Goal: Task Accomplishment & Management: Use online tool/utility

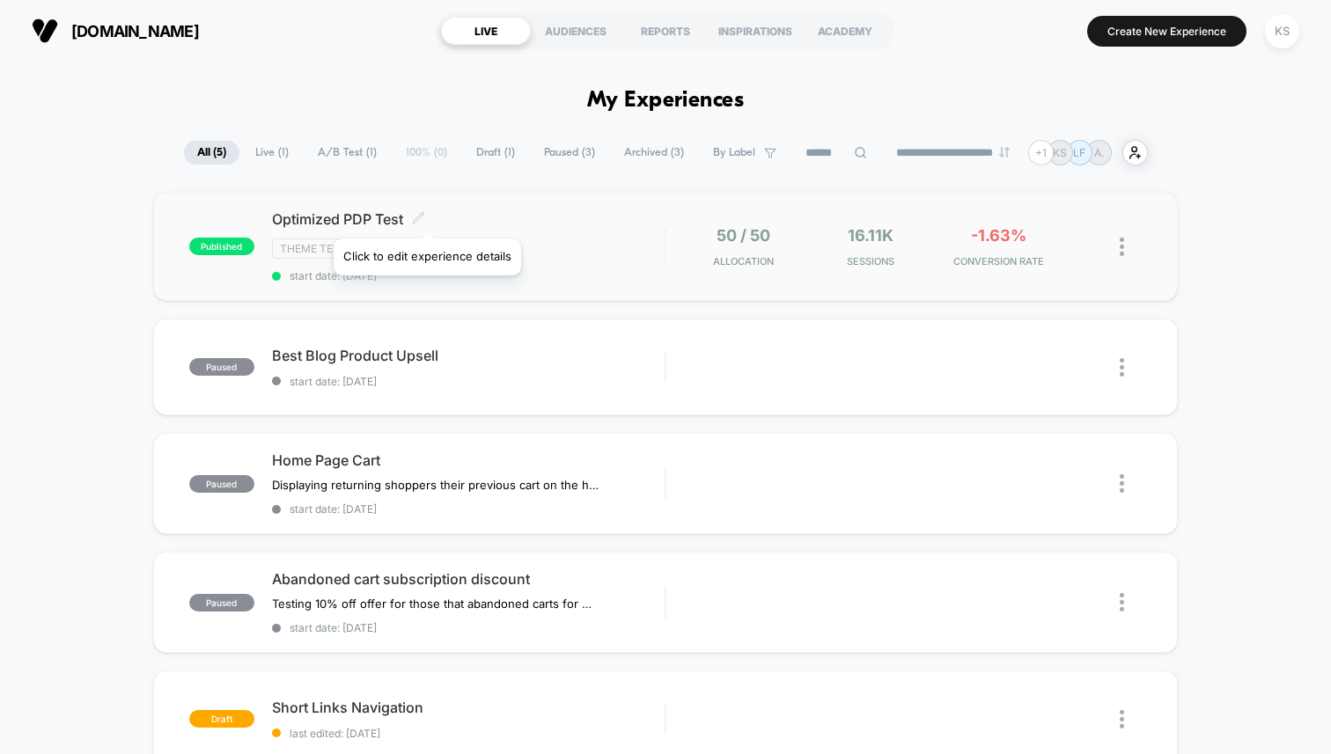
click at [425, 217] on icon at bounding box center [418, 217] width 13 height 13
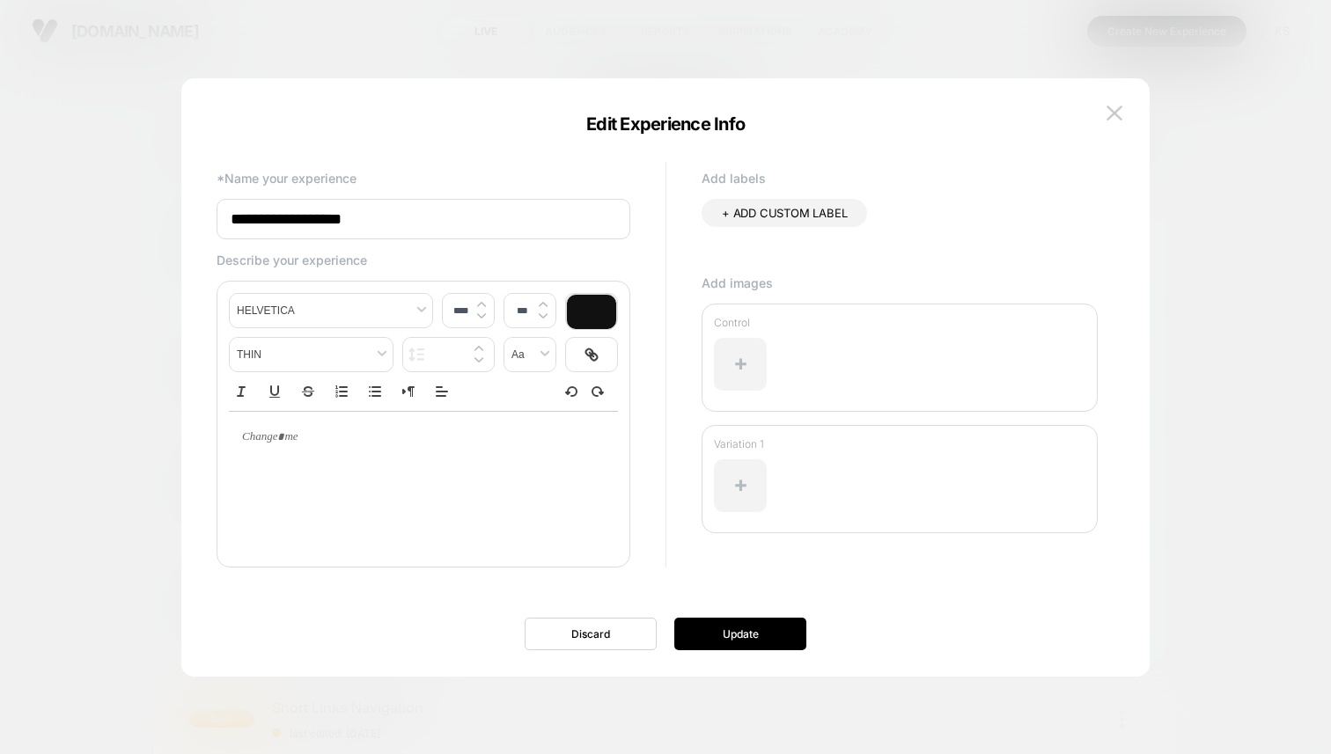
click at [412, 214] on input "**********" at bounding box center [424, 219] width 414 height 40
click at [615, 637] on button "Discard" at bounding box center [591, 634] width 132 height 33
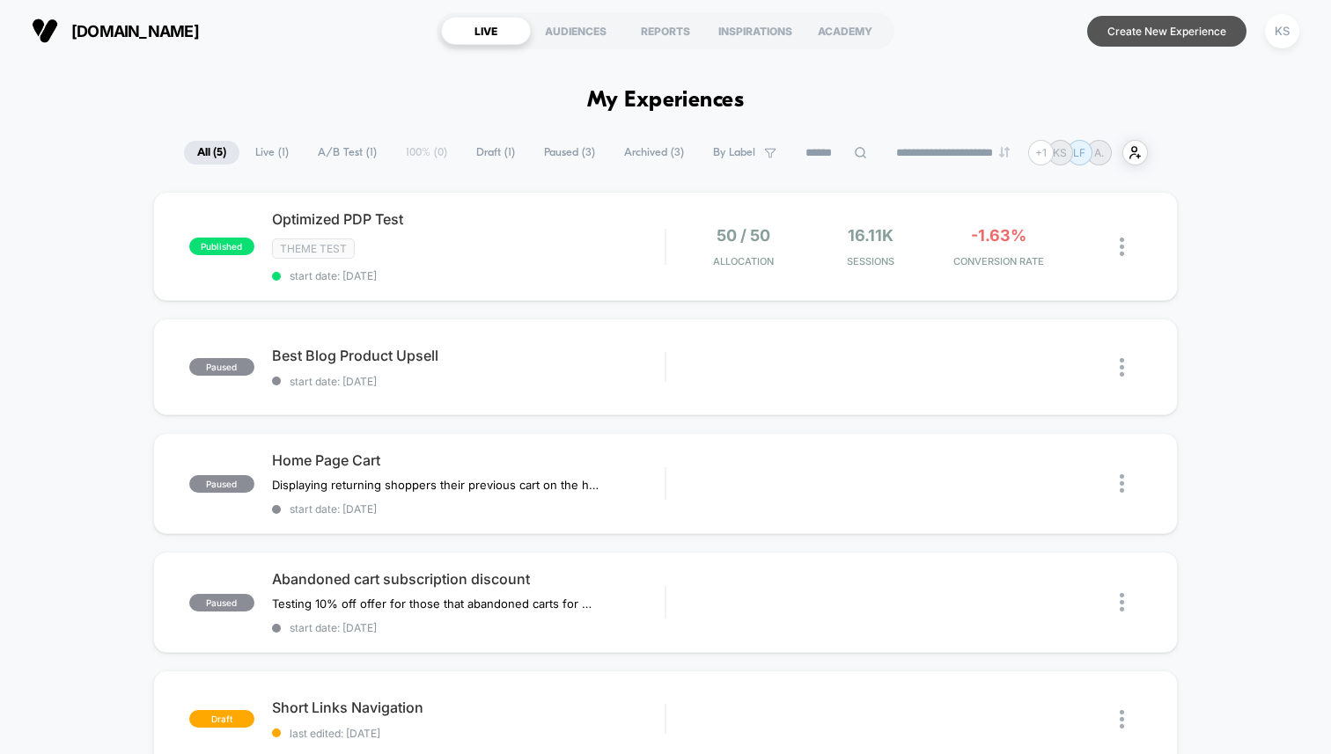
click at [1138, 34] on button "Create New Experience" at bounding box center [1166, 31] width 159 height 31
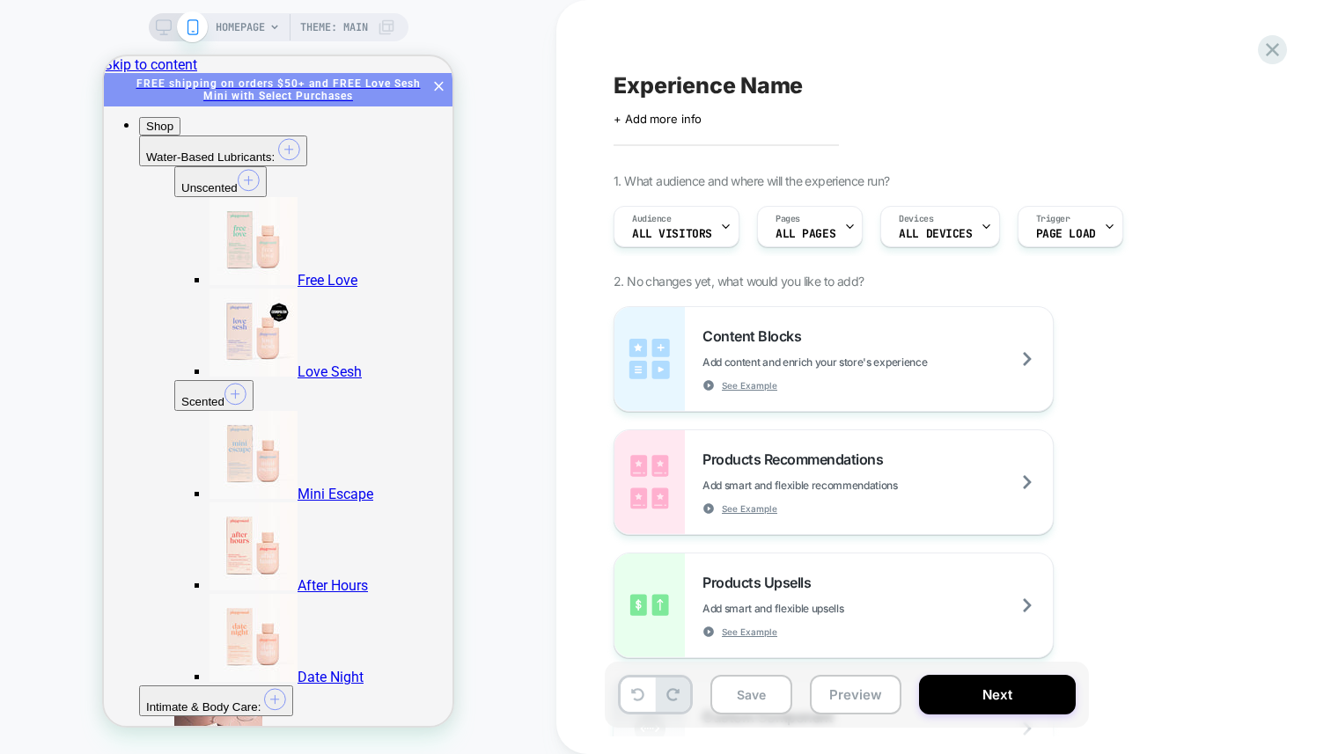
click at [738, 88] on span "Experience Name" at bounding box center [707, 85] width 189 height 26
type textarea "**********"
click at [992, 84] on icon at bounding box center [998, 86] width 22 height 22
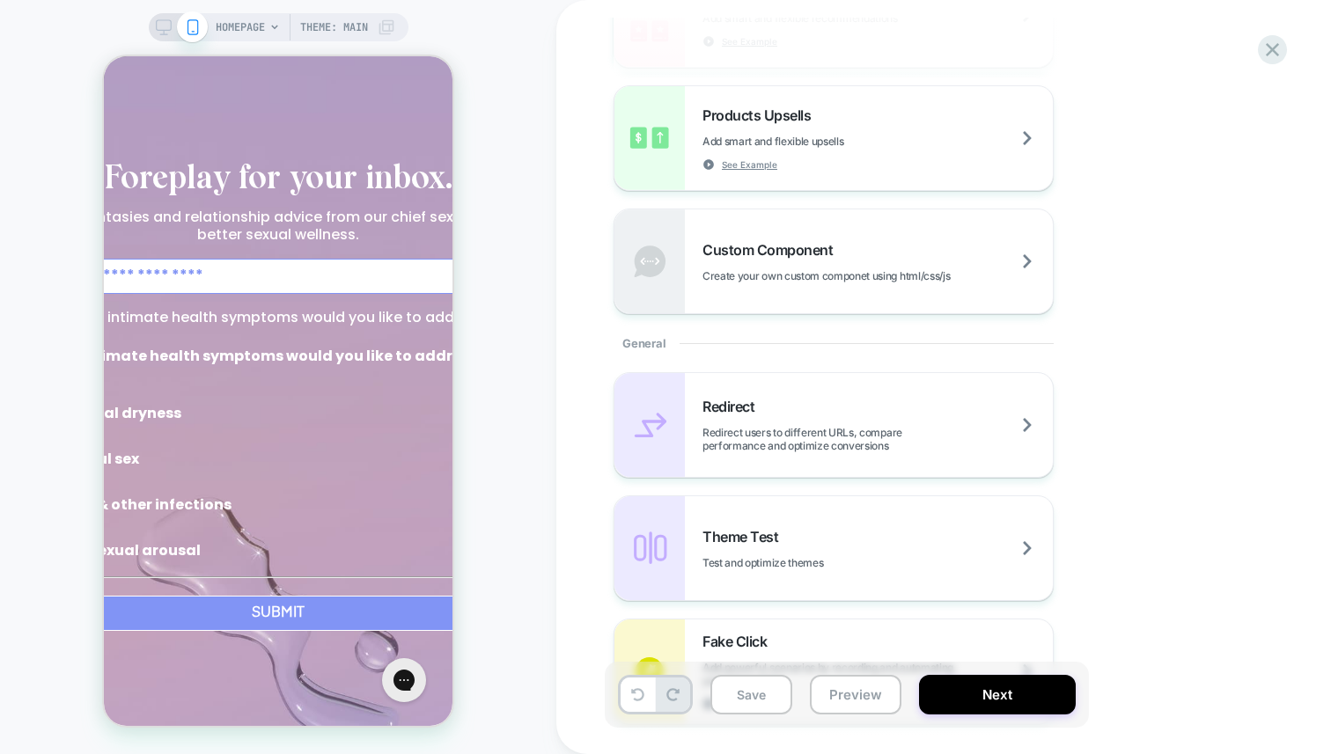
scroll to position [468, 0]
click at [864, 547] on div "Theme Test Test and optimize themes" at bounding box center [877, 547] width 350 height 41
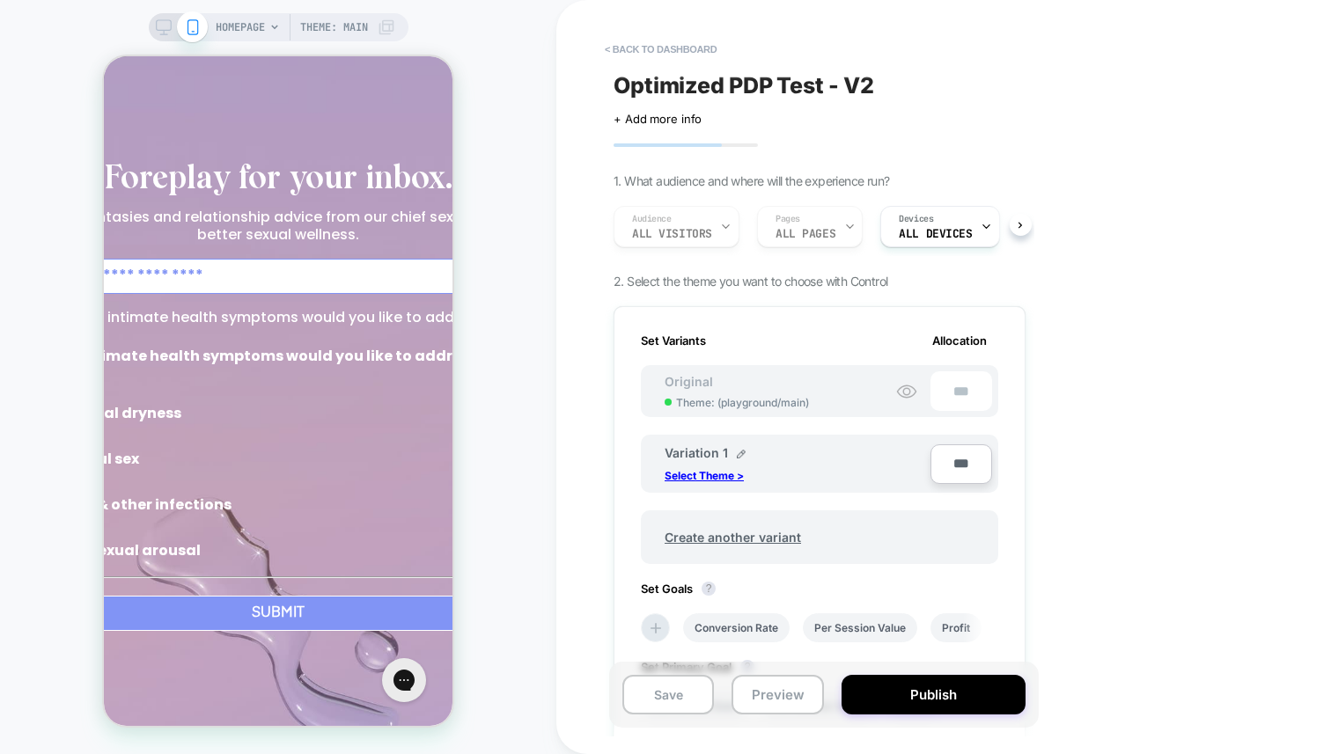
scroll to position [0, 2]
click at [690, 479] on p "Select Theme >" at bounding box center [703, 475] width 79 height 13
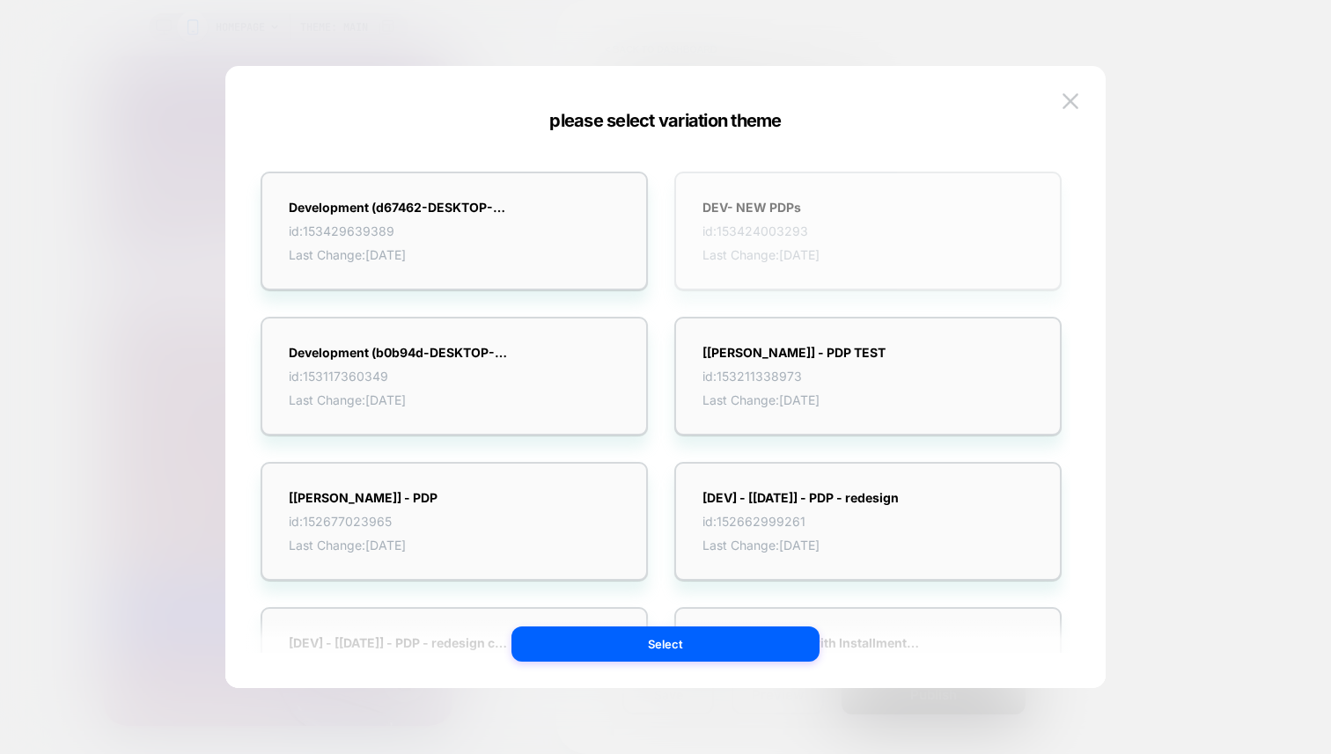
click at [783, 226] on span "id: 153424003293" at bounding box center [760, 231] width 117 height 15
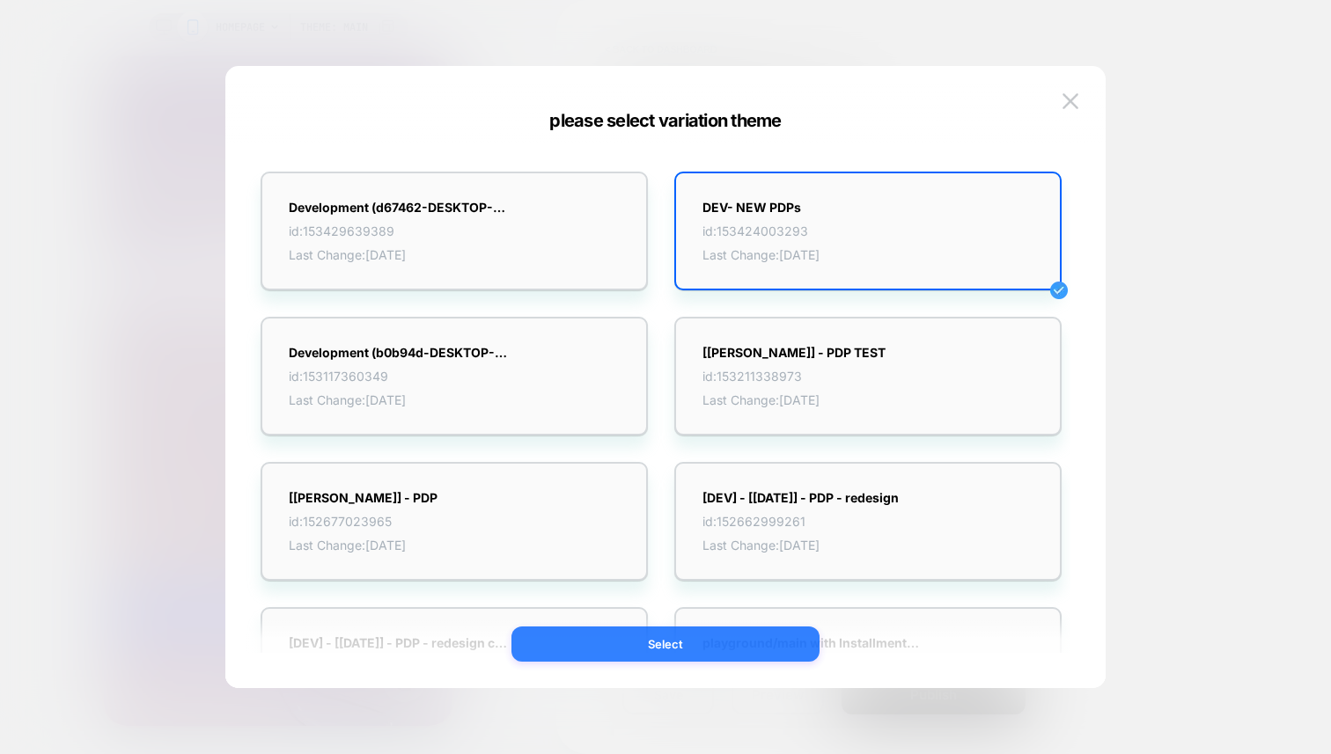
click at [726, 639] on button "Select" at bounding box center [665, 644] width 308 height 35
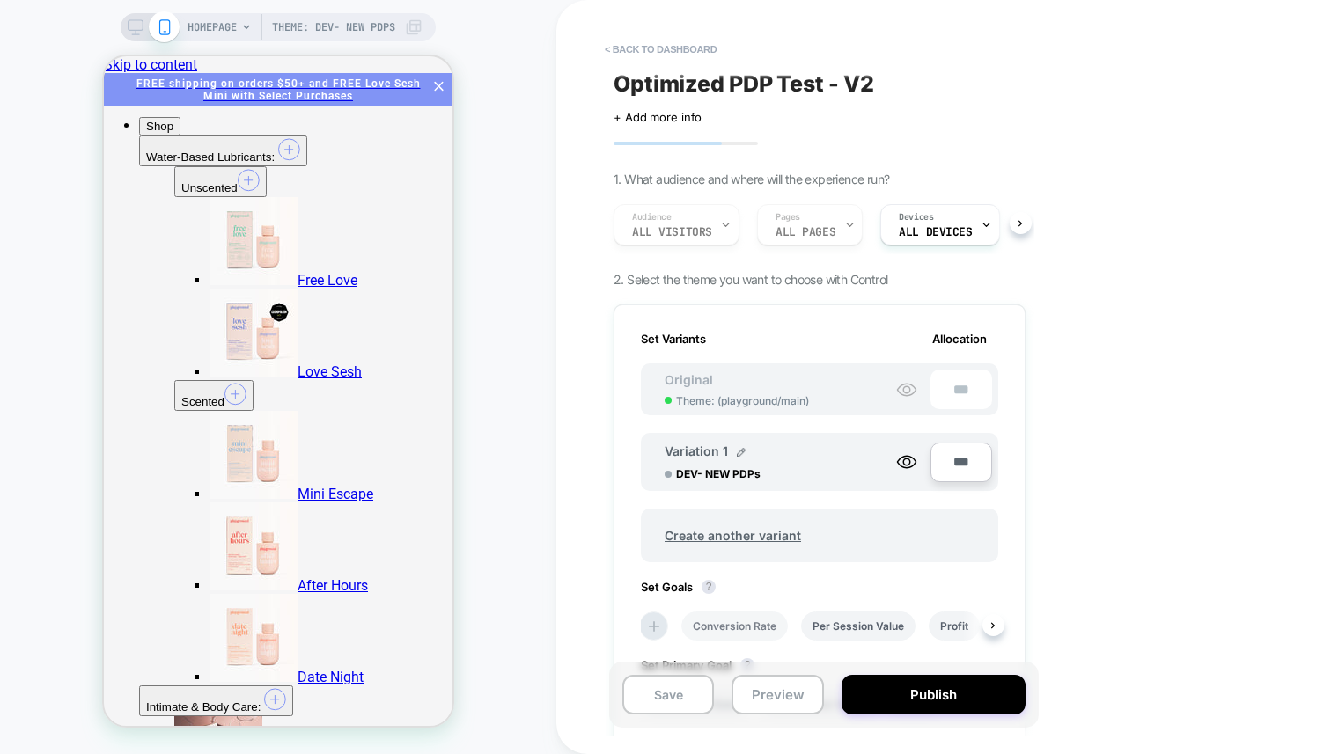
scroll to position [4, 0]
click at [739, 621] on li "Conversion Rate" at bounding box center [734, 624] width 106 height 29
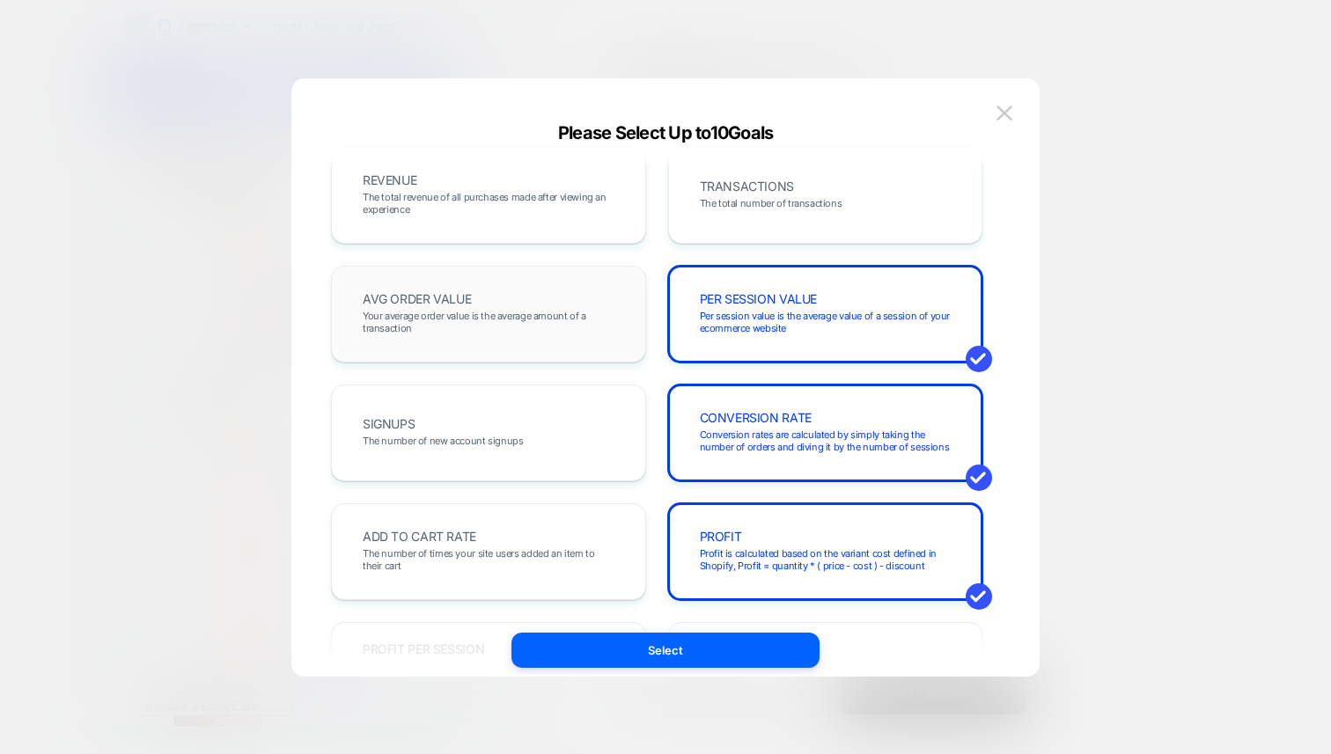
scroll to position [0, 0]
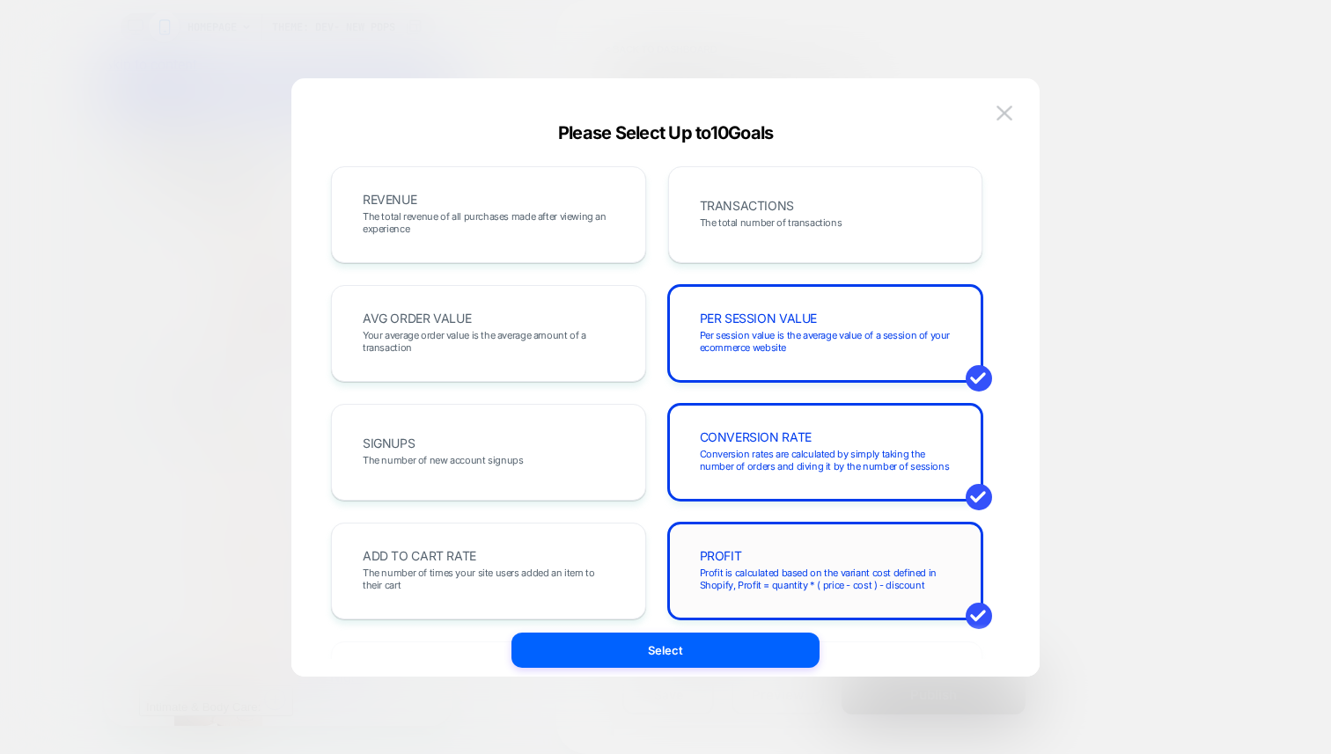
click at [945, 557] on div "PROFIT Profit is calculated based on the variant cost defined in Shopify, Profi…" at bounding box center [825, 571] width 278 height 60
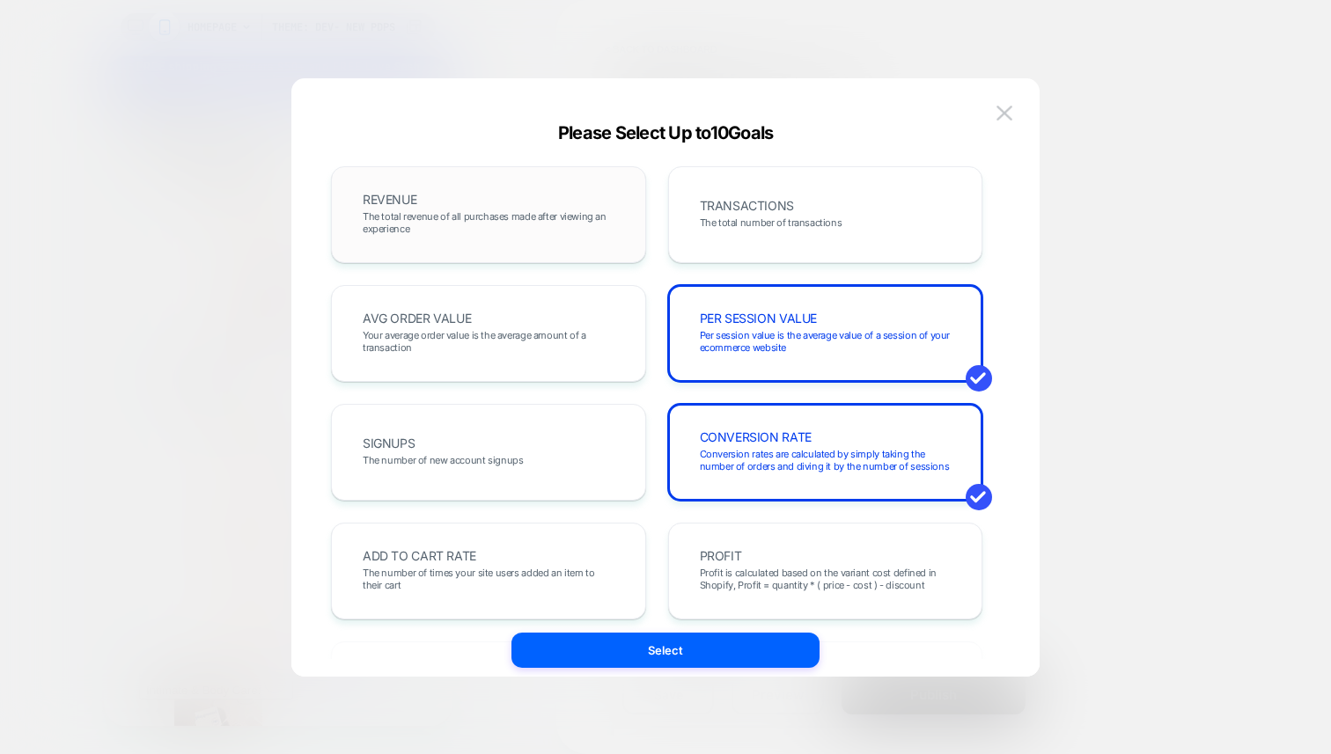
click at [444, 180] on div "REVENUE The total revenue of all purchases made after viewing an experience" at bounding box center [488, 214] width 315 height 97
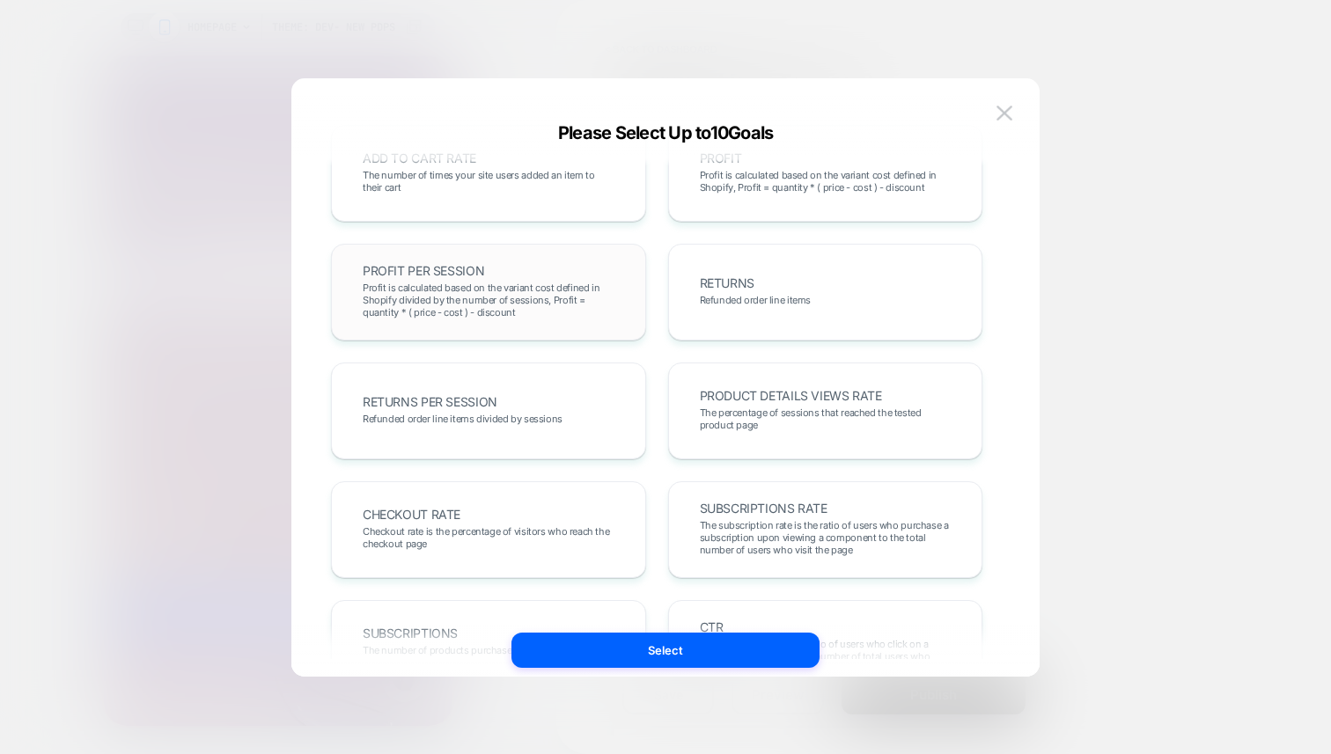
scroll to position [403, 0]
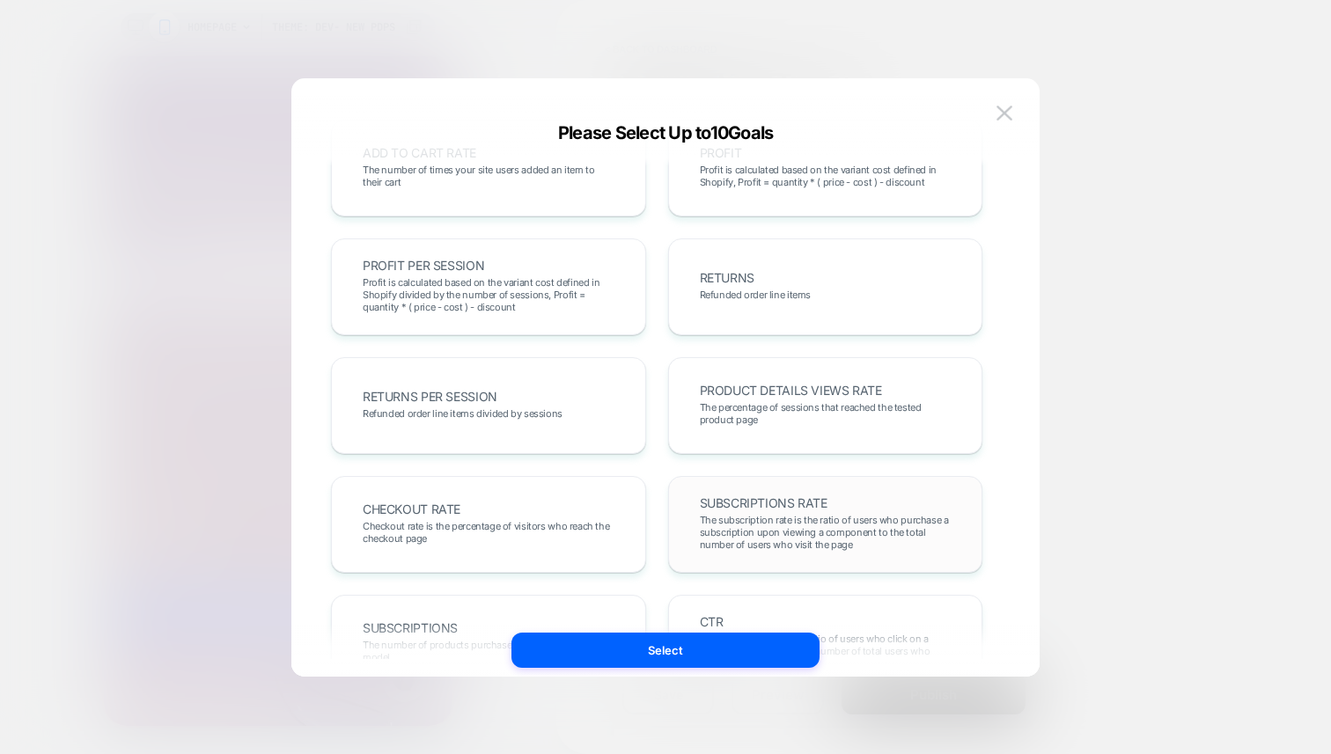
click at [789, 545] on span "The subscription rate is the ratio of users who purchase a subscription upon vi…" at bounding box center [826, 532] width 252 height 37
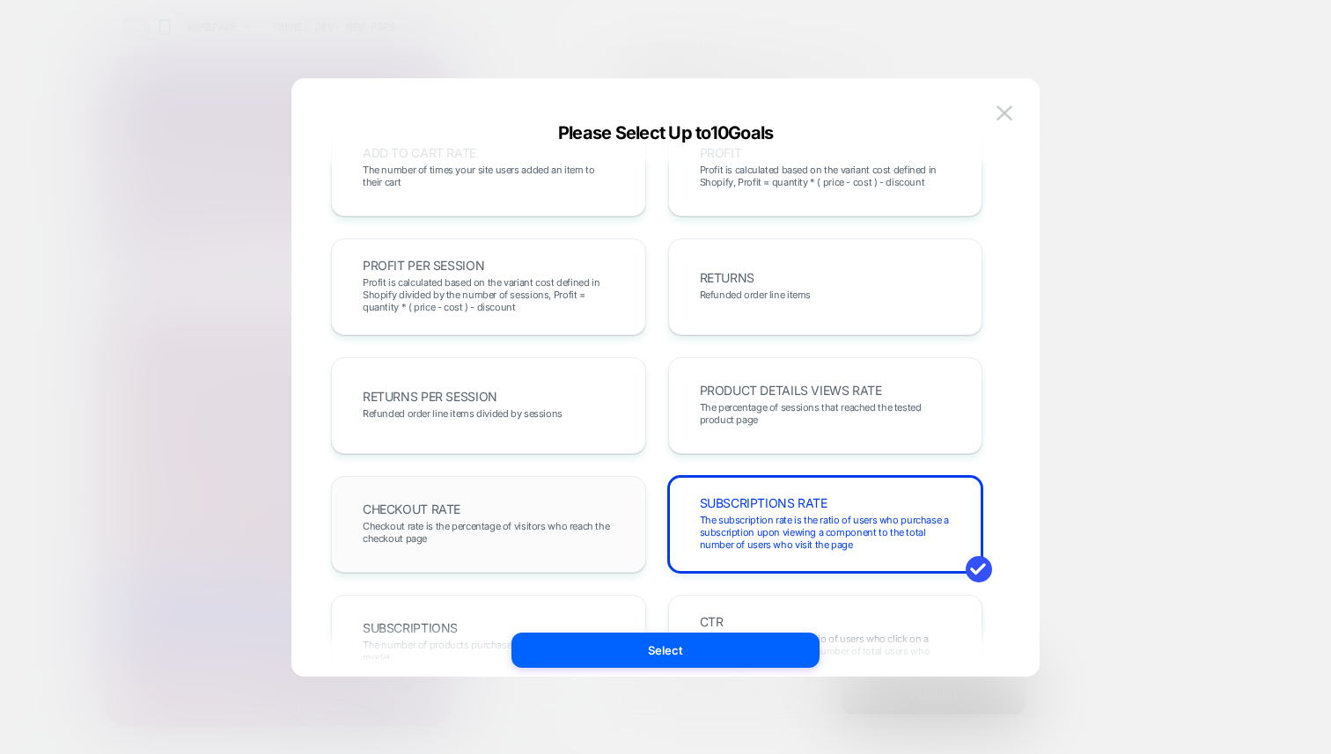
click at [510, 558] on div "CHECKOUT RATE Checkout rate is the percentage of visitors who reach the checkou…" at bounding box center [488, 524] width 315 height 97
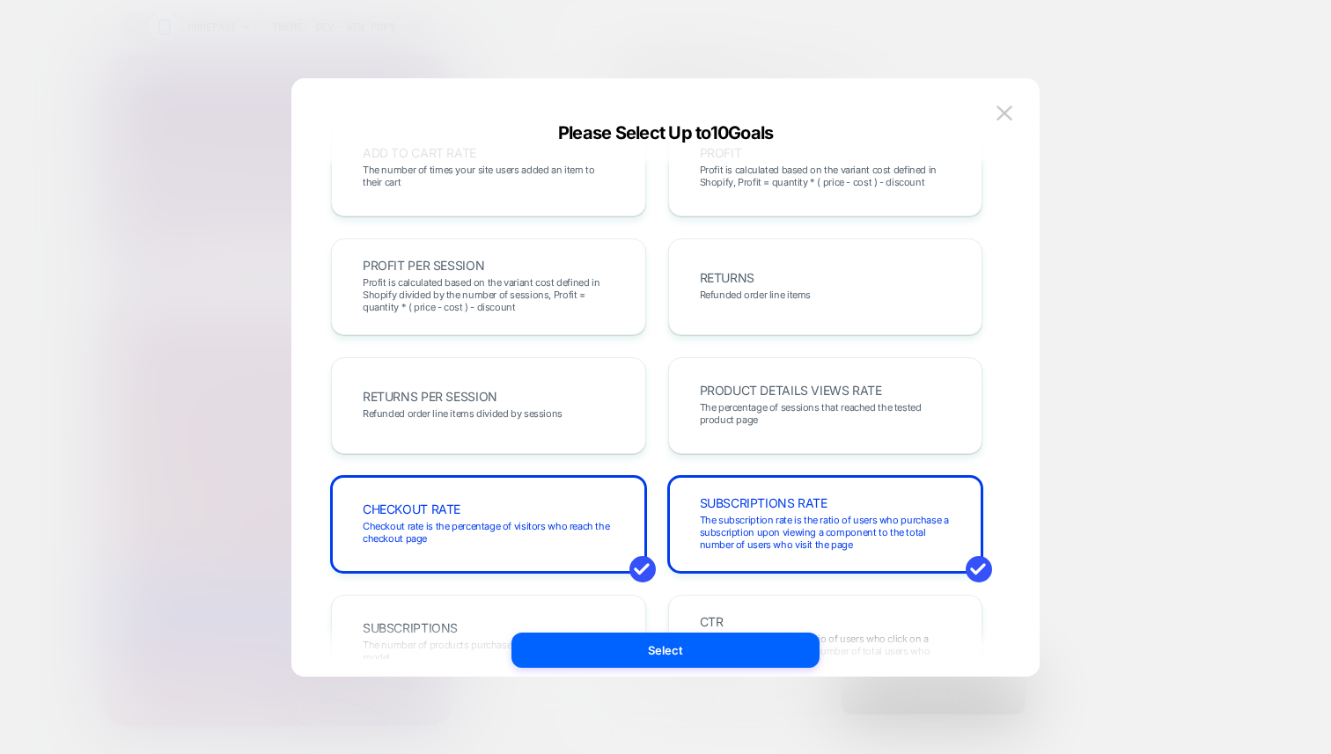
click at [647, 671] on div "REVENUE The total revenue of all purchases made after viewing an experience TRA…" at bounding box center [665, 395] width 695 height 598
click at [654, 652] on button "Select" at bounding box center [665, 650] width 308 height 35
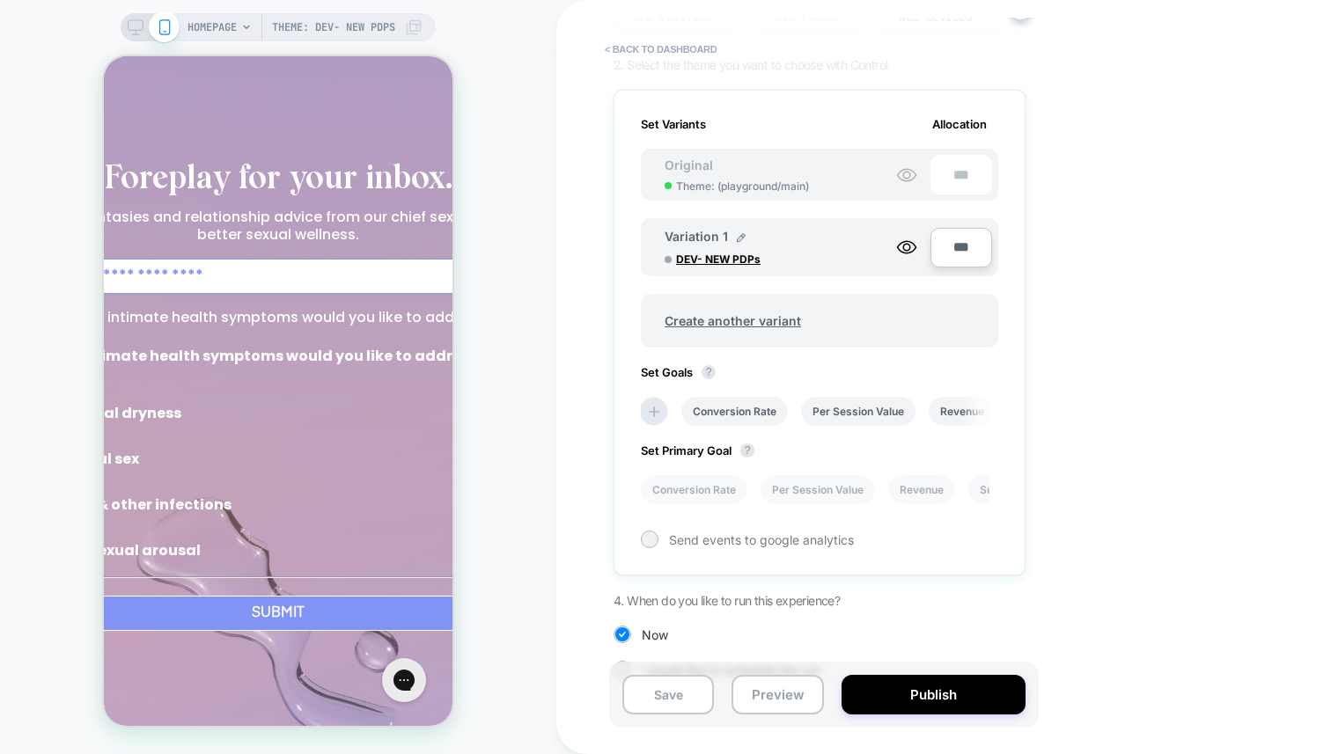
scroll to position [226, 0]
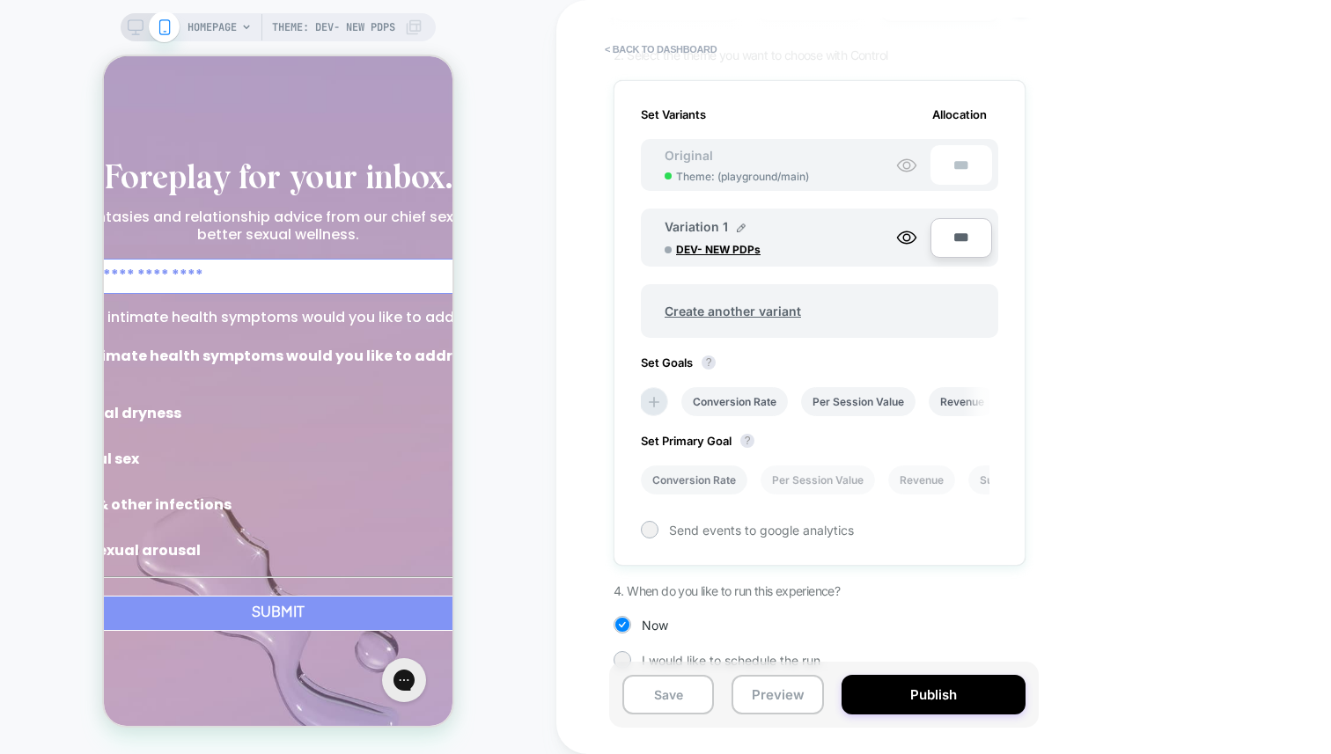
click at [677, 481] on li "Conversion Rate" at bounding box center [694, 480] width 106 height 29
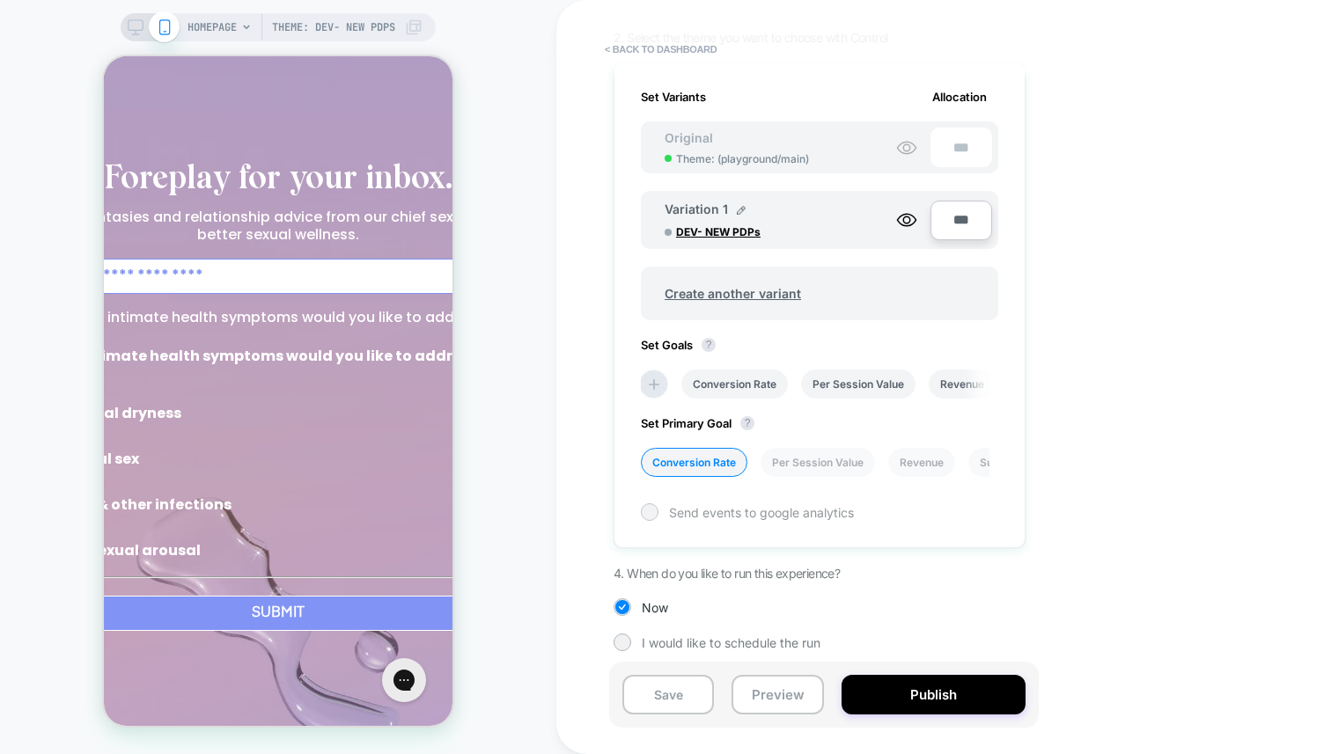
scroll to position [246, 0]
click at [532, 78] on circle "Close dialog" at bounding box center [545, 82] width 26 height 26
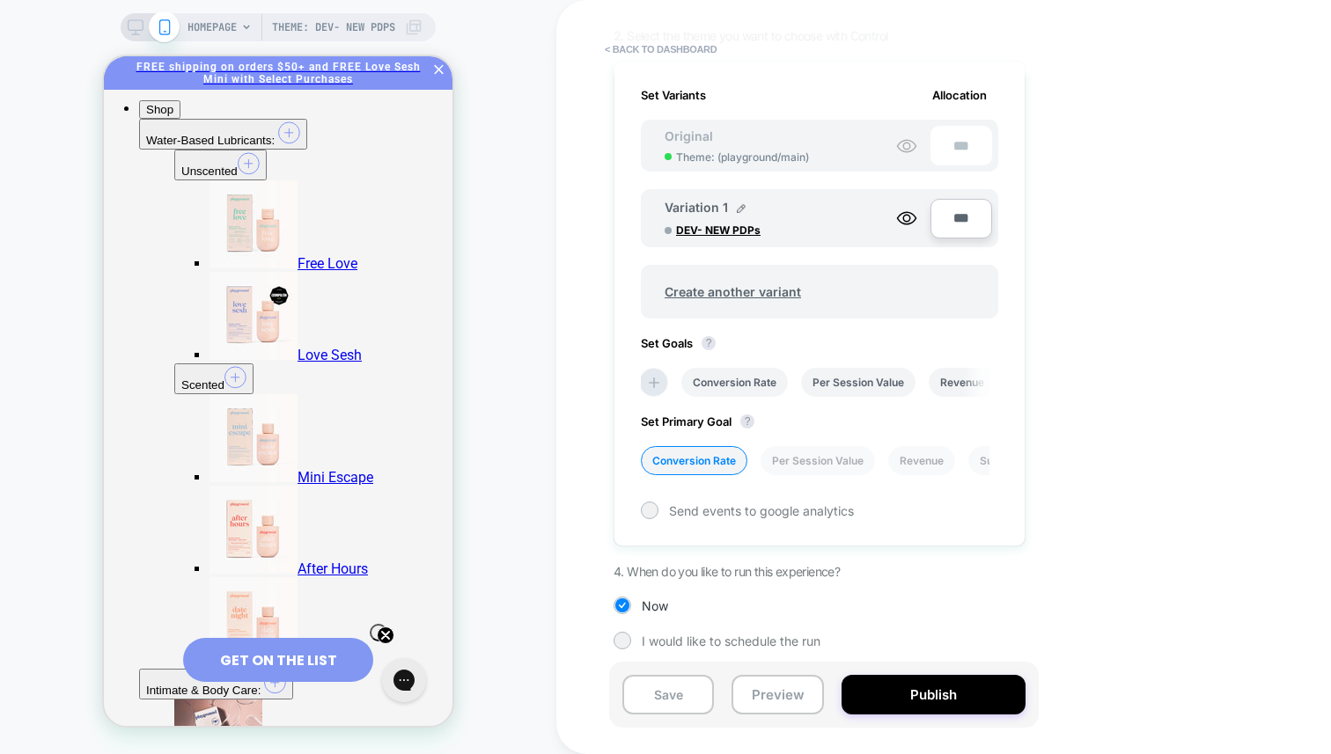
click at [224, 34] on span "HOMEPAGE" at bounding box center [211, 27] width 49 height 28
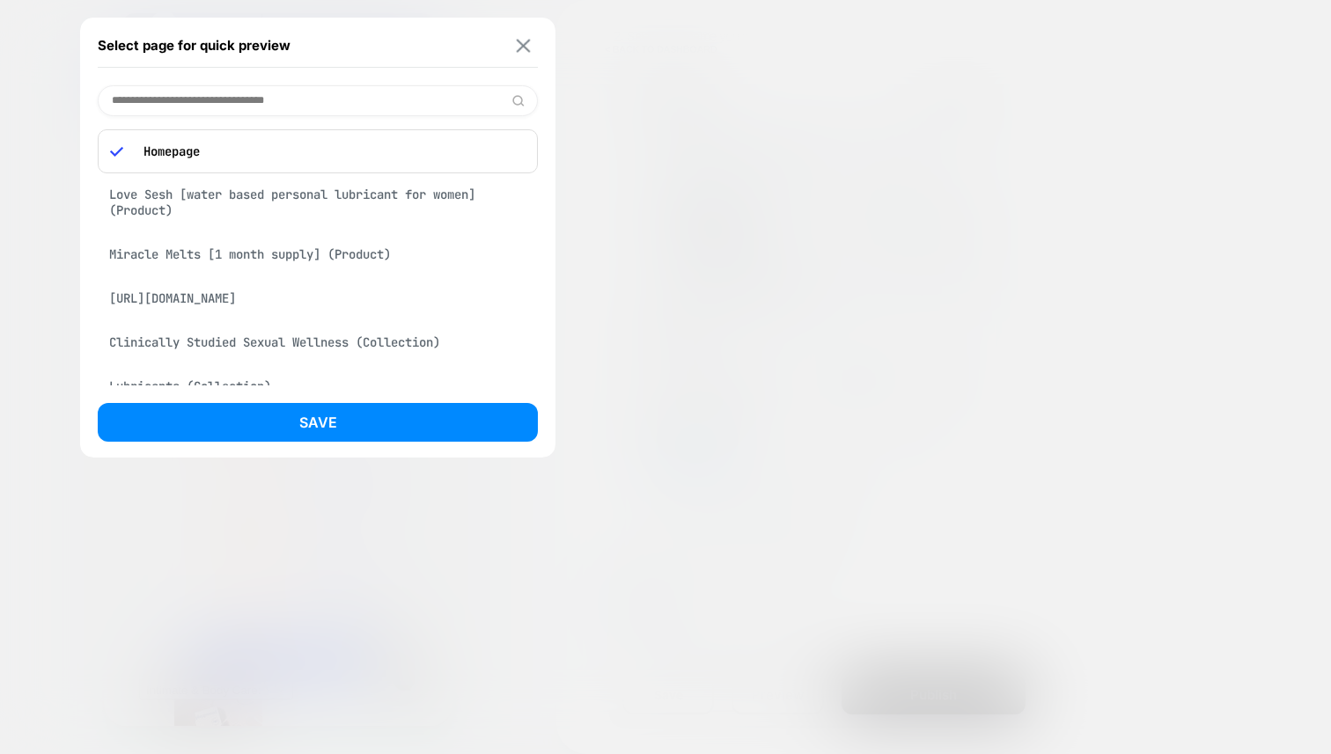
click at [525, 48] on img at bounding box center [524, 45] width 14 height 13
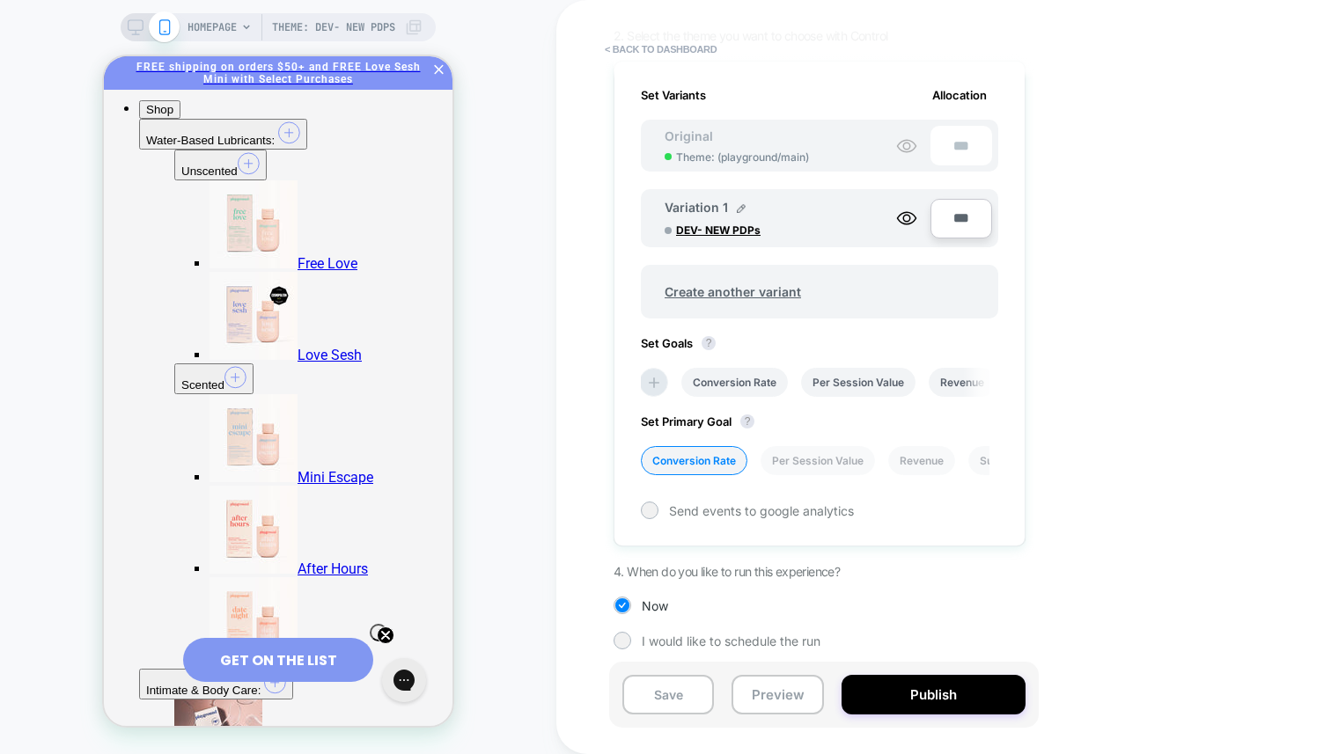
click at [358, 26] on span "Theme: DEV- NEW PDPs" at bounding box center [333, 27] width 123 height 28
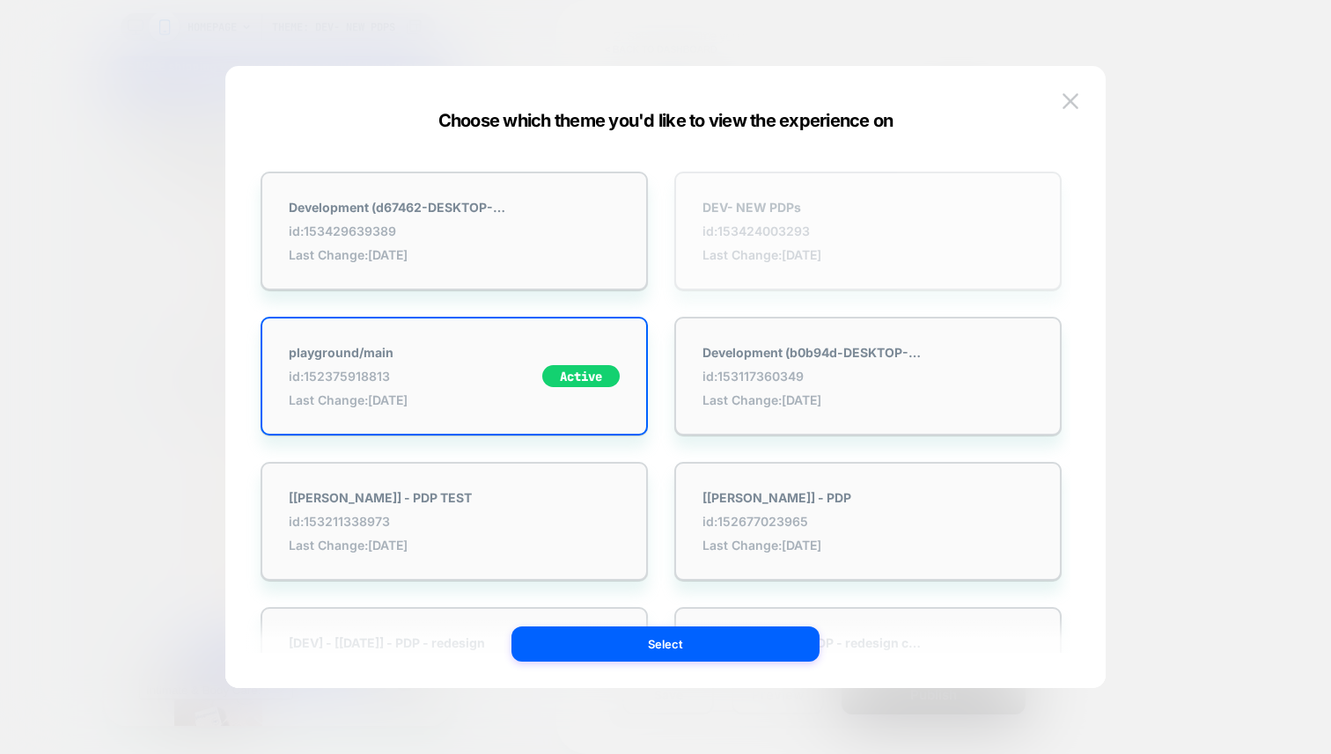
click at [792, 228] on span "id: 153424003293" at bounding box center [761, 231] width 119 height 15
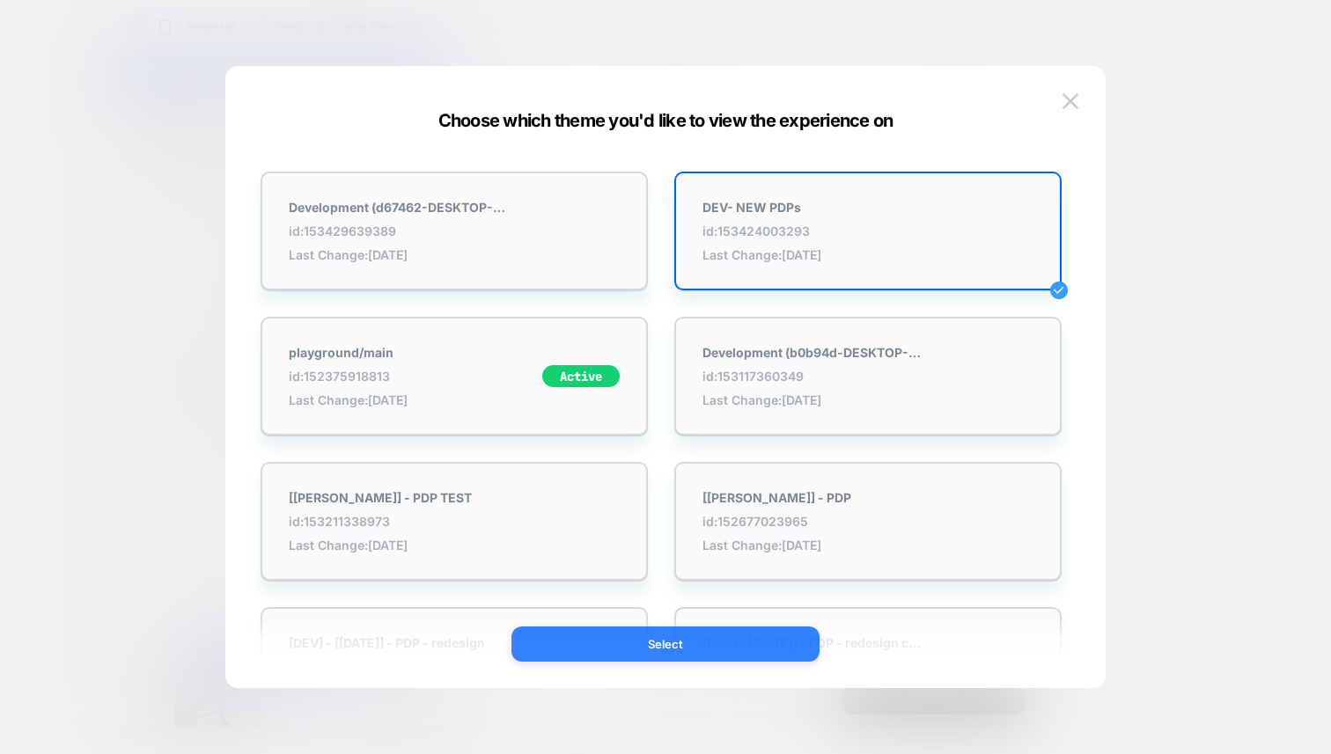
click at [702, 645] on button "Select" at bounding box center [665, 644] width 308 height 35
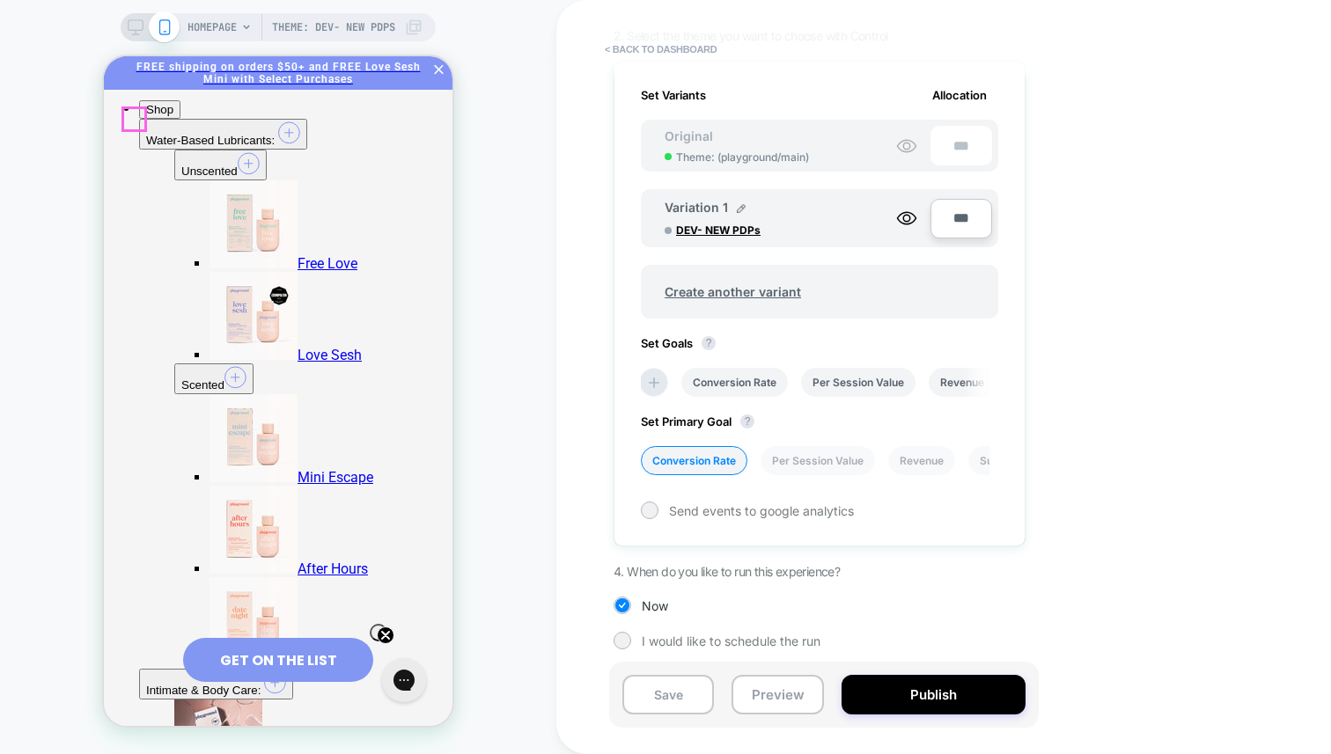
click at [129, 81] on img "click to open menu" at bounding box center [122, 70] width 22 height 22
click at [300, 145] on img "button" at bounding box center [289, 133] width 22 height 23
click at [246, 385] on img "button" at bounding box center [235, 378] width 22 height 23
click at [236, 470] on link "Mini Escape" at bounding box center [291, 478] width 164 height 17
click at [235, 18] on span "HOMEPAGE" at bounding box center [211, 27] width 49 height 28
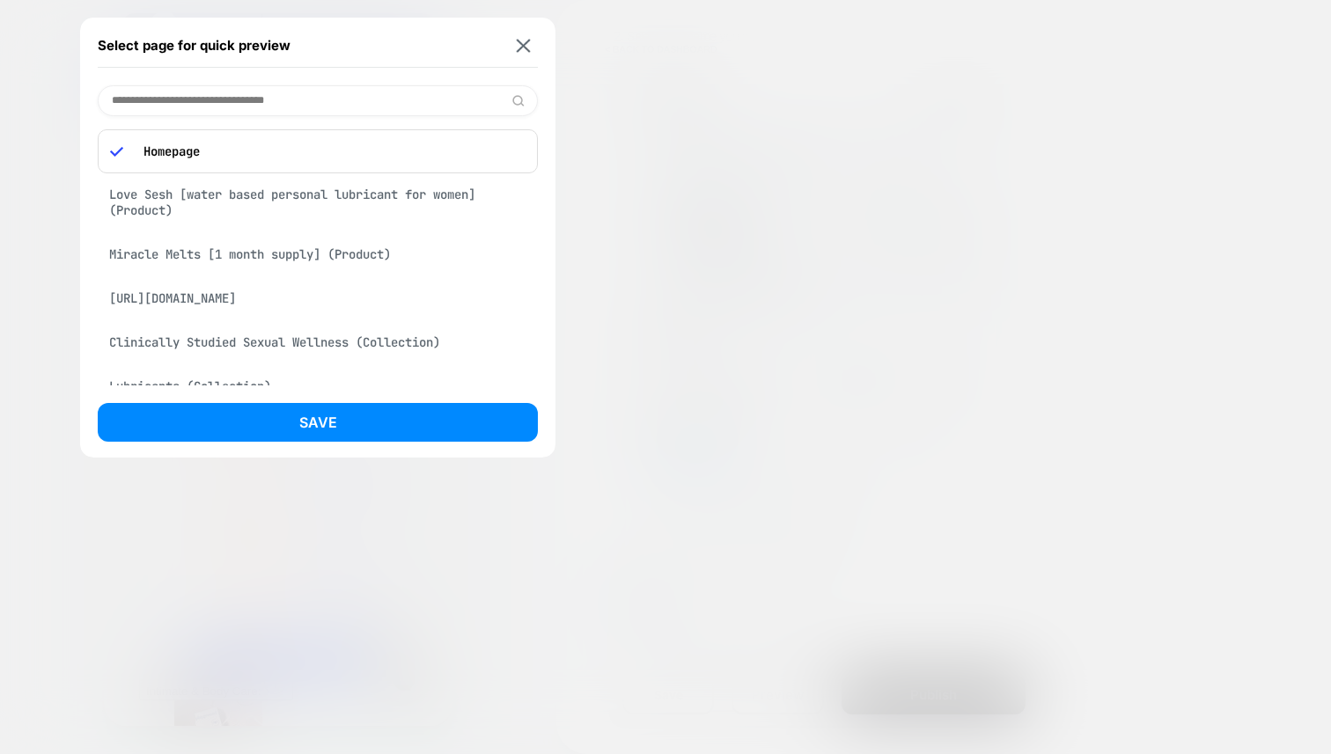
scroll to position [4, 0]
click at [268, 198] on div "Love Sesh [water based personal lubricant for women] (Product)" at bounding box center [318, 198] width 440 height 49
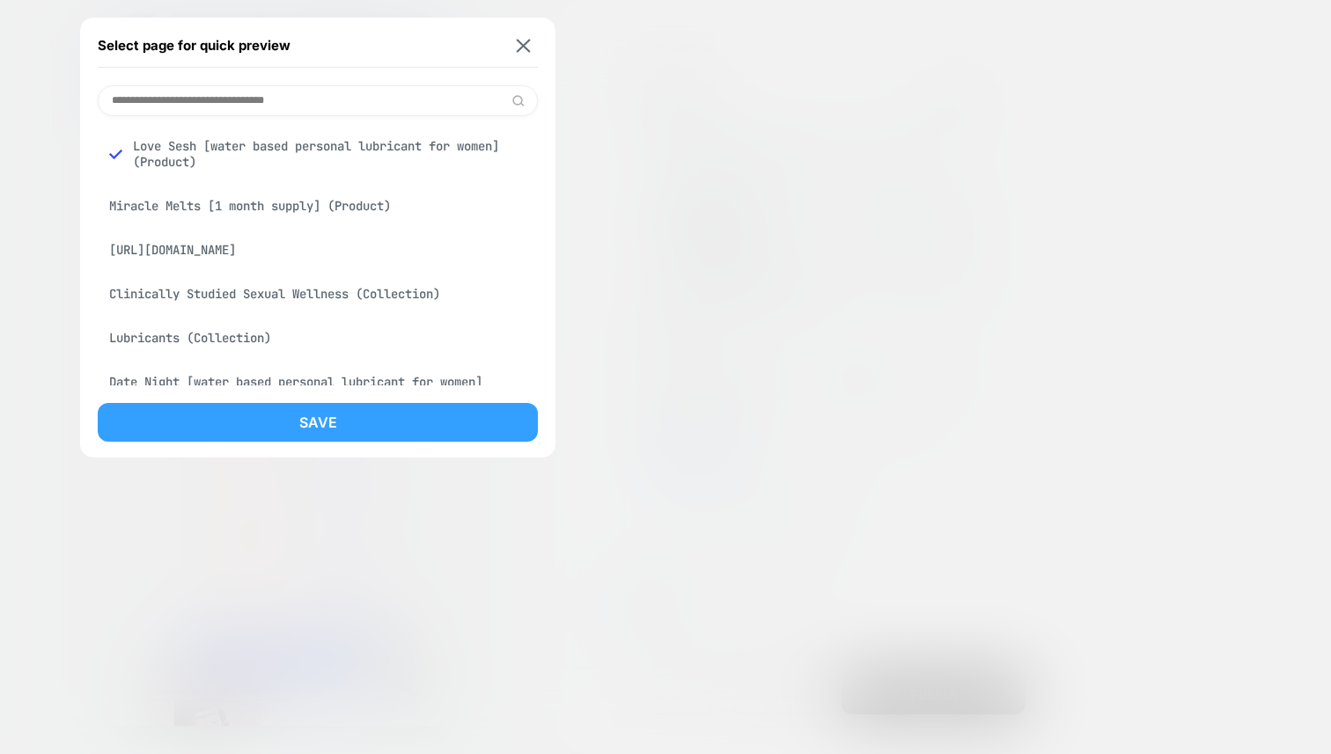
click at [335, 417] on button "Save" at bounding box center [318, 422] width 440 height 39
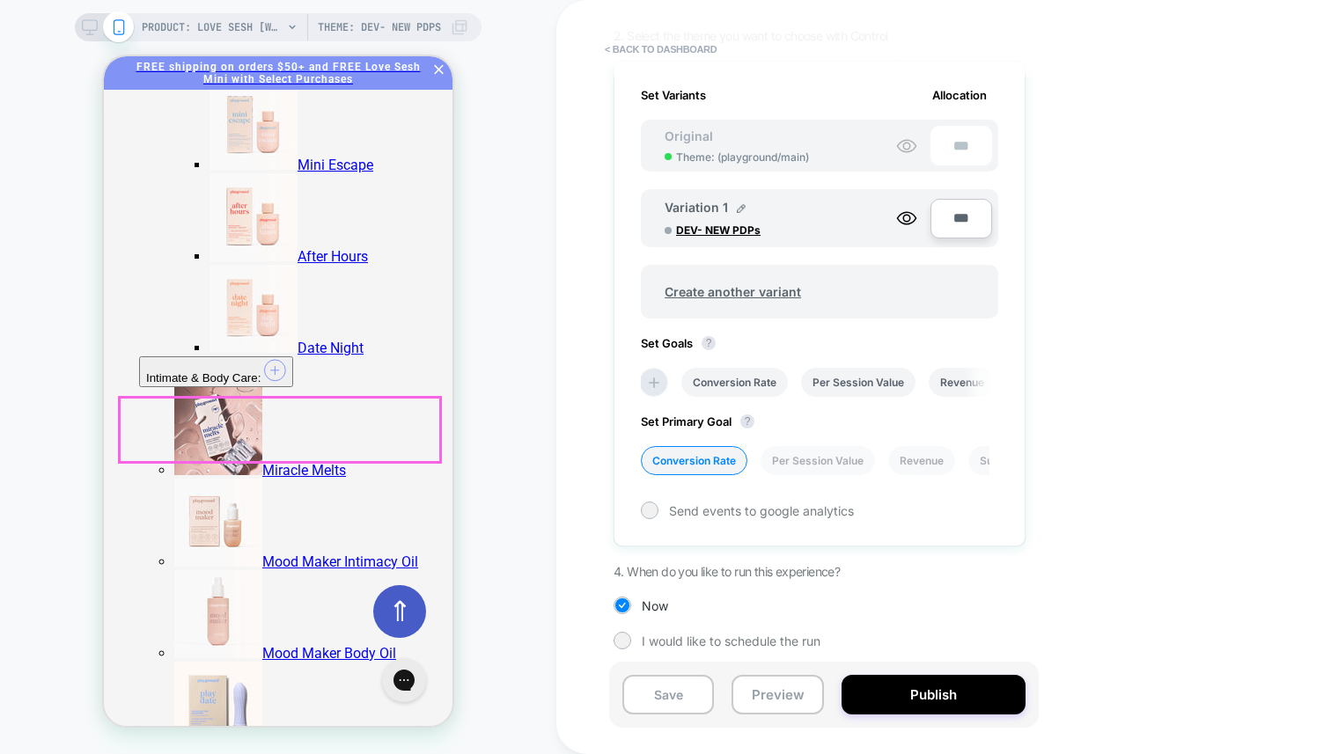
click at [543, 297] on div "PRODUCT: Love Sesh [water based personal lubricant for women] PRODUCT: Love Ses…" at bounding box center [278, 377] width 556 height 719
click at [527, 306] on div "PRODUCT: Love Sesh [water based personal lubricant for women] PRODUCT: Love Ses…" at bounding box center [278, 377] width 556 height 719
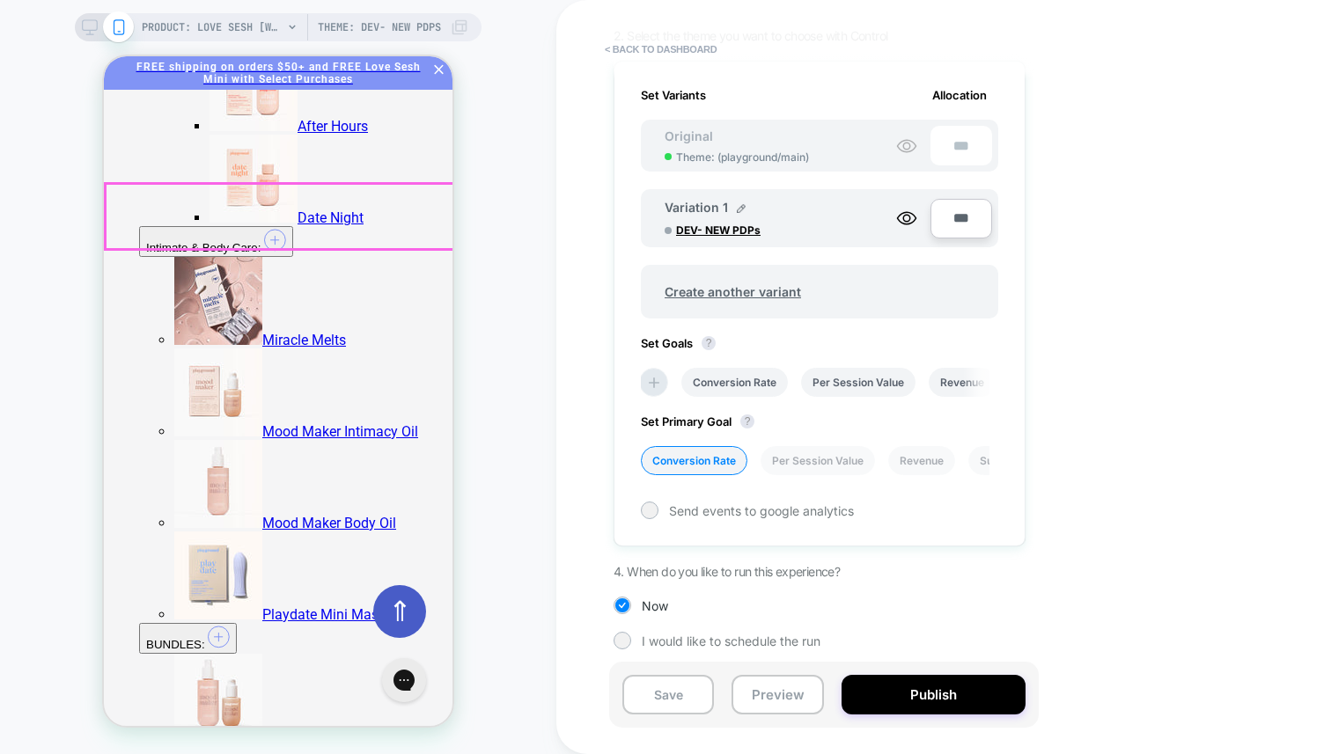
scroll to position [459, 0]
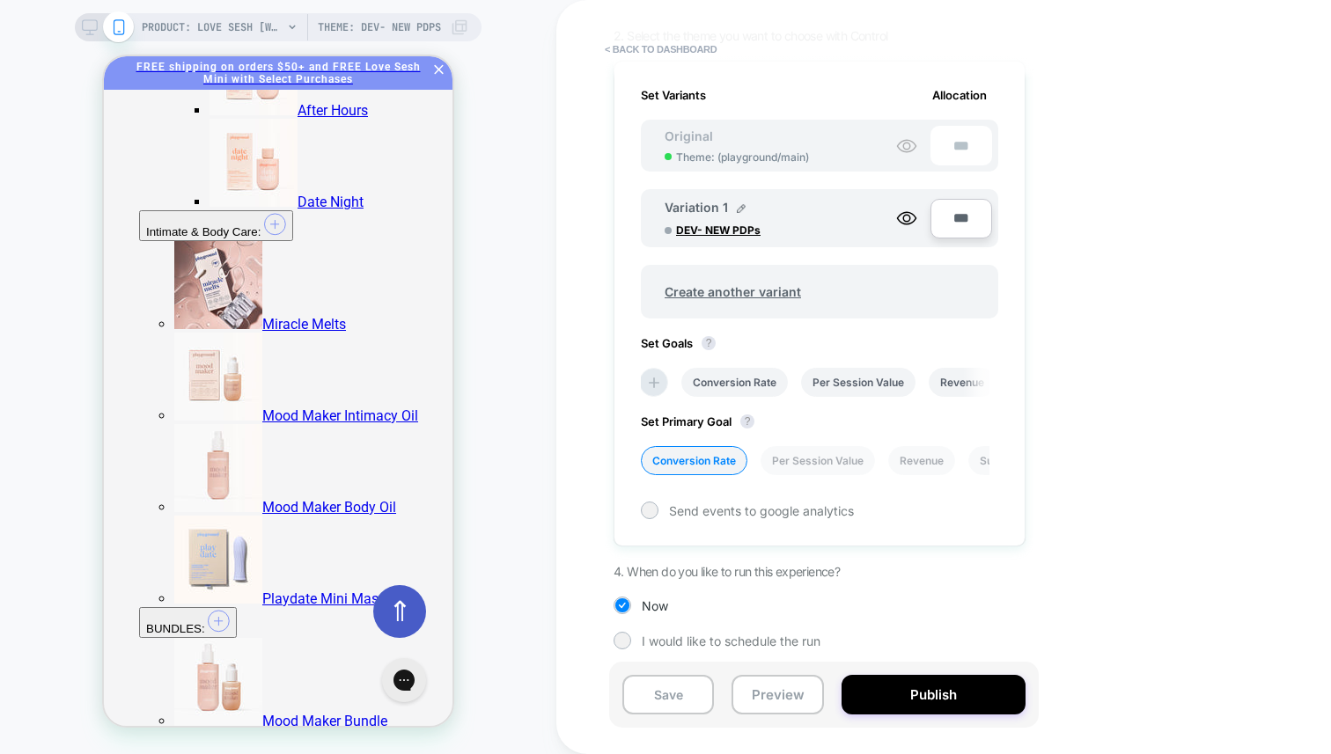
click at [94, 22] on icon at bounding box center [90, 27] width 16 height 16
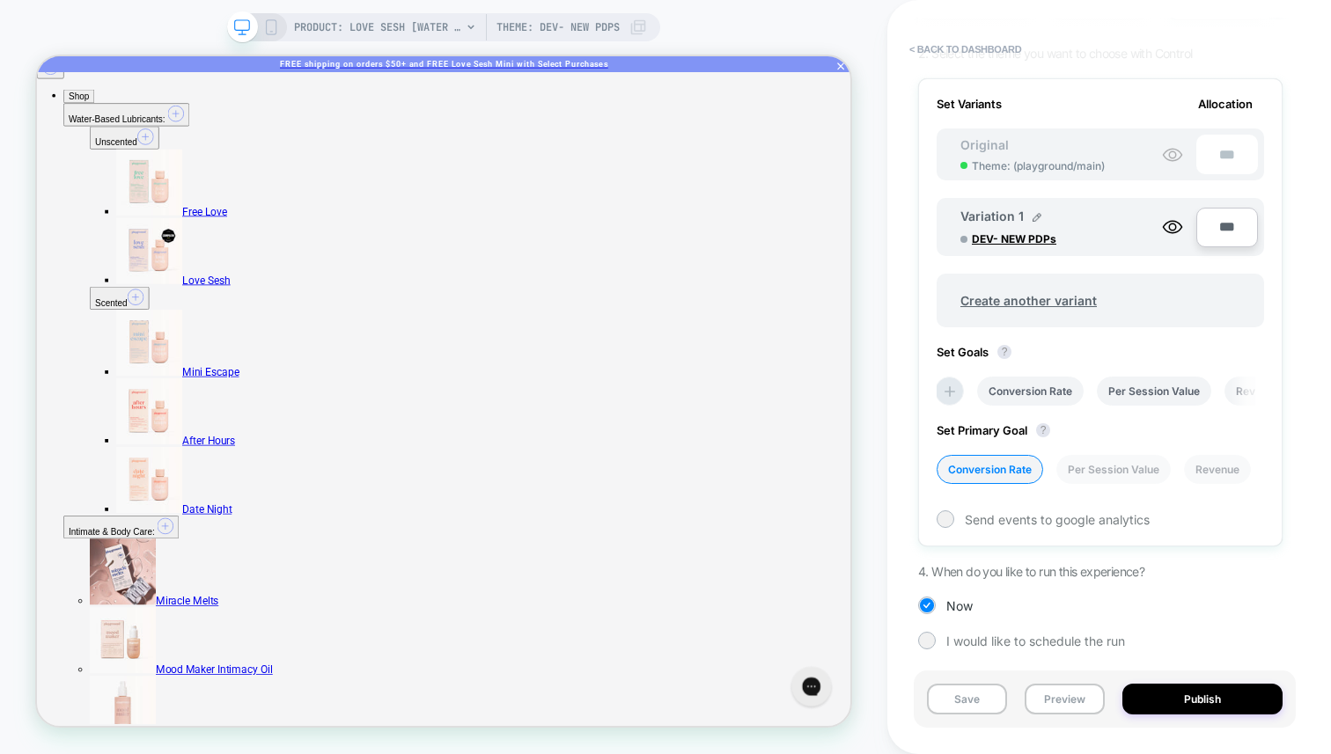
click at [1000, 717] on div "Save Preview Publish" at bounding box center [1105, 699] width 382 height 57
click at [980, 707] on button "Save" at bounding box center [967, 699] width 80 height 31
